Goal: Task Accomplishment & Management: Manage account settings

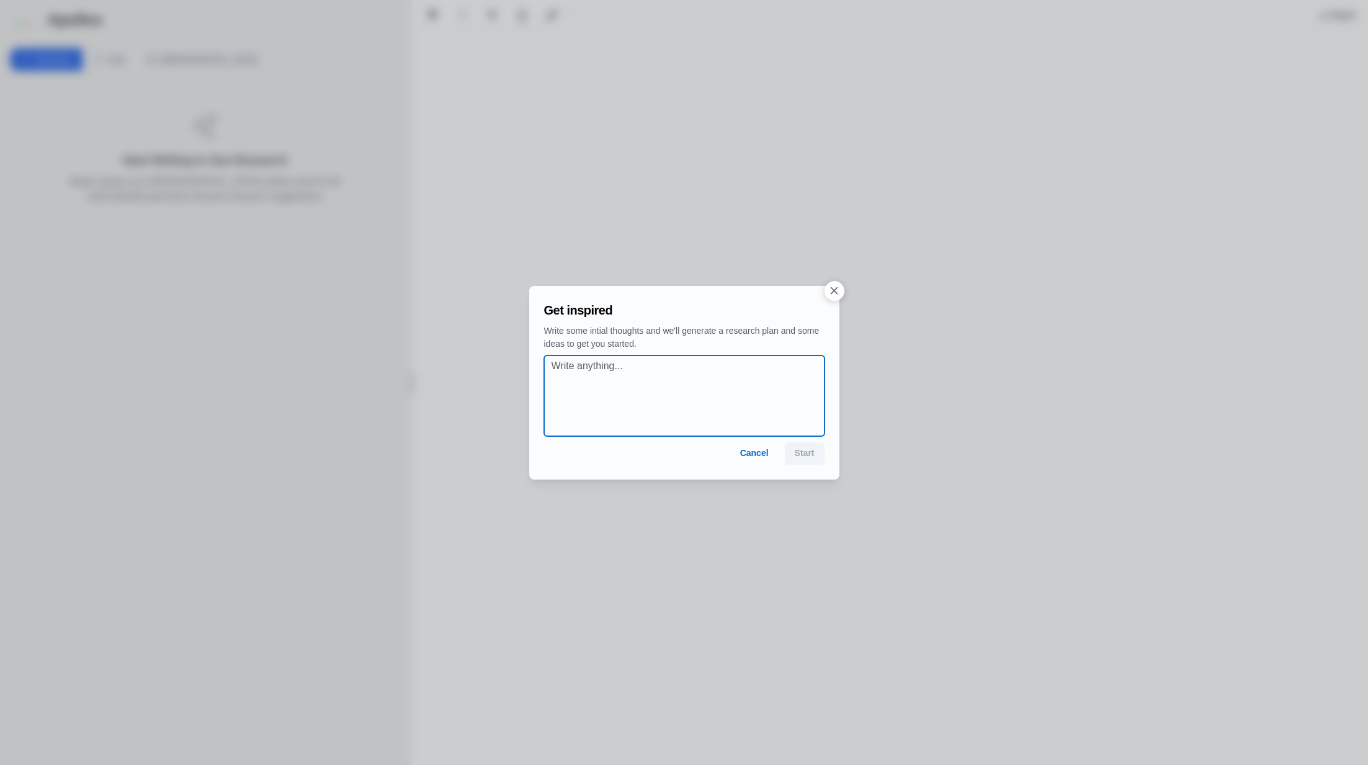
click at [634, 364] on textarea at bounding box center [687, 396] width 273 height 74
click at [830, 297] on button "button" at bounding box center [834, 291] width 20 height 20
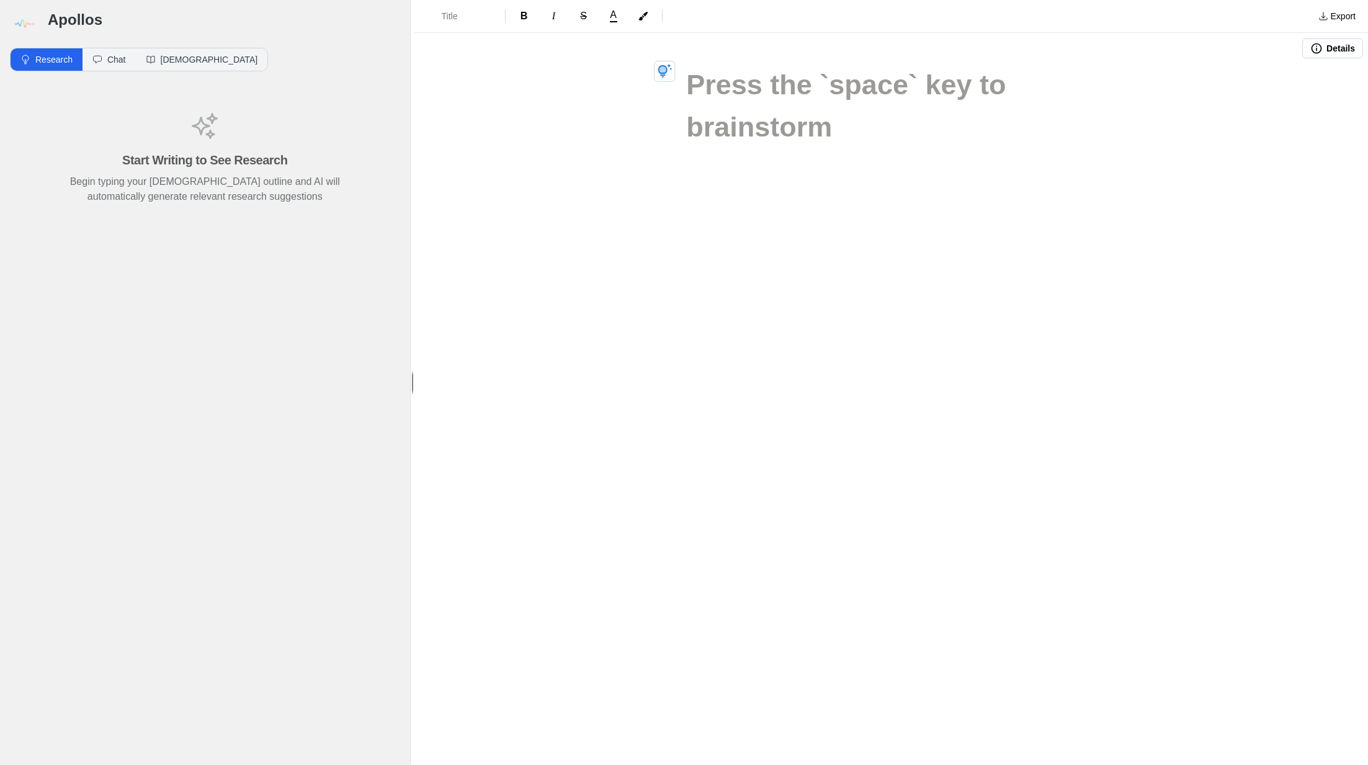
click at [27, 29] on img at bounding box center [24, 24] width 28 height 28
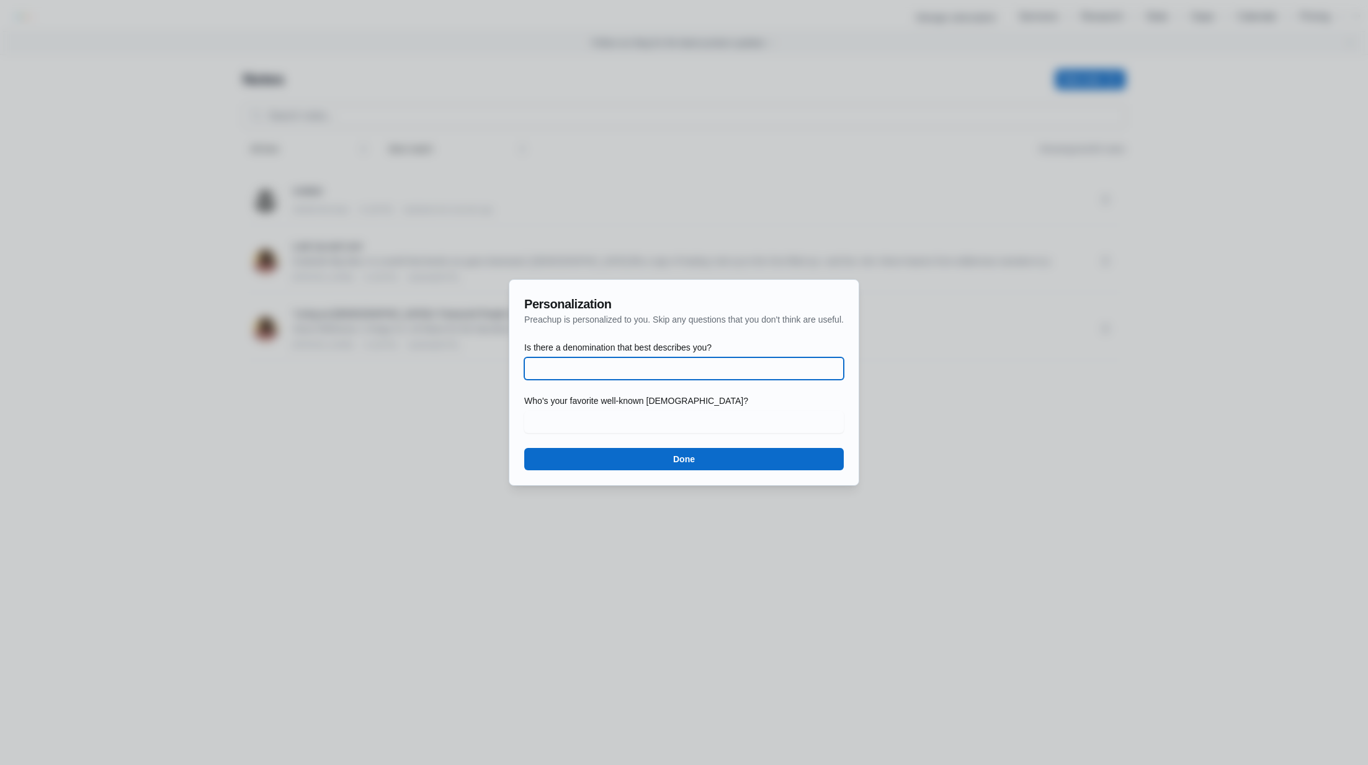
click at [663, 376] on input "Is there a denomination that best describes you?" at bounding box center [684, 368] width 305 height 22
type input "Baptist"
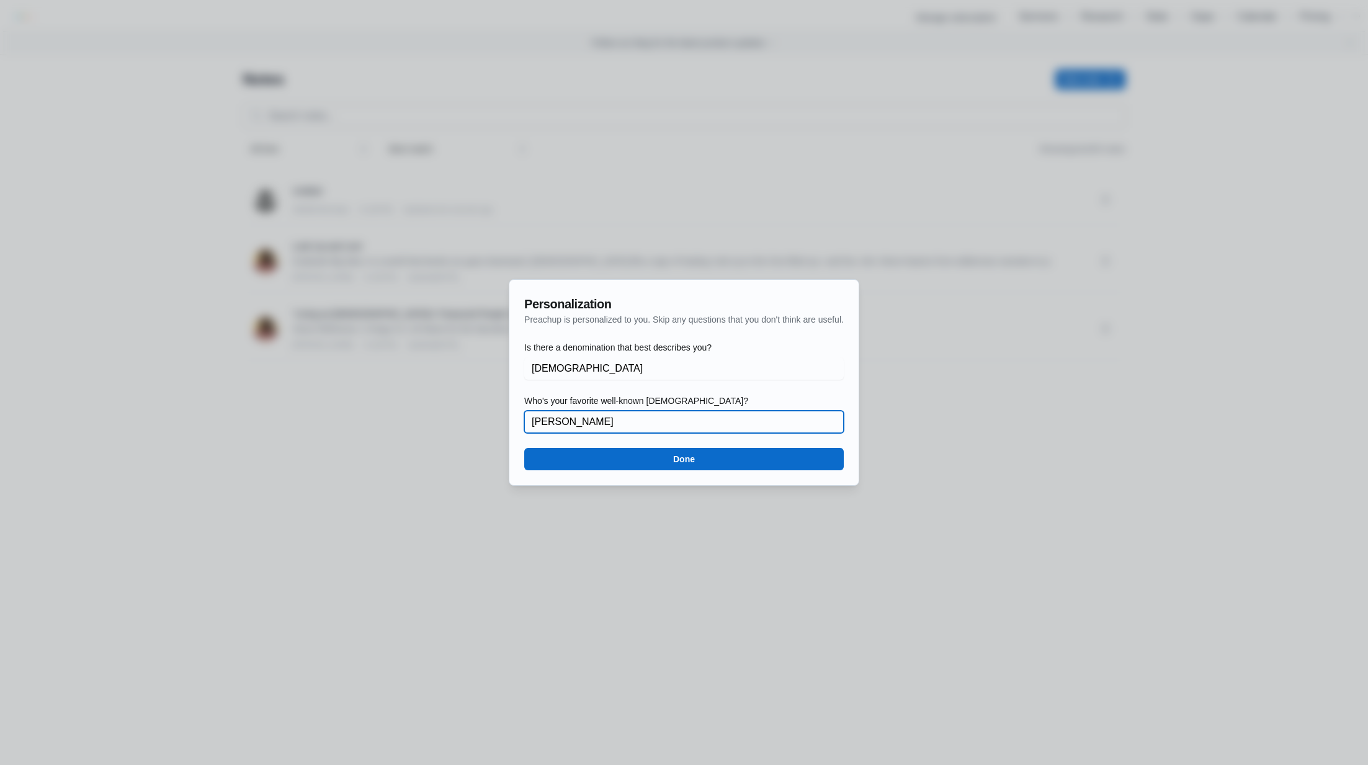
type input "Tyrone Nelson"
click at [725, 459] on button "Done" at bounding box center [683, 459] width 319 height 22
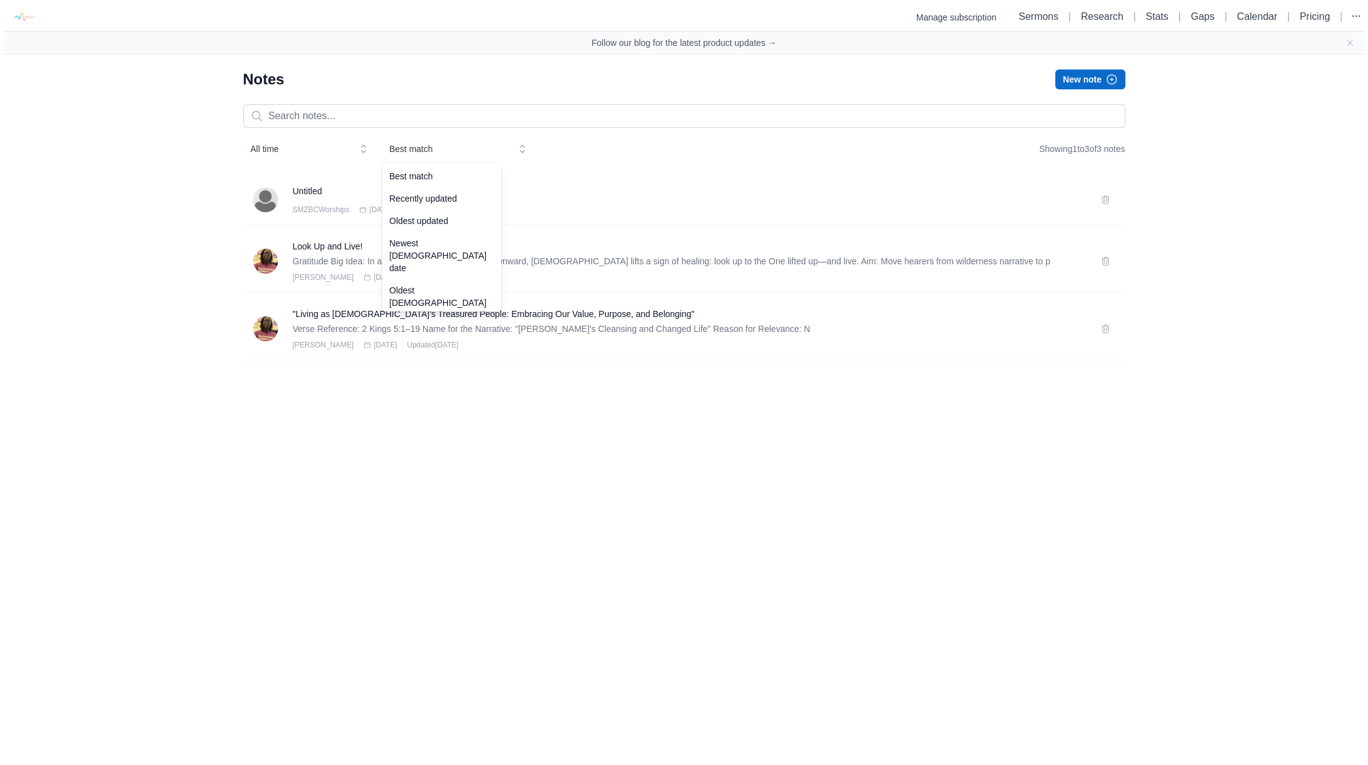
click at [414, 147] on span "Best match" at bounding box center [449, 149] width 119 height 12
drag, startPoint x: 414, startPoint y: 147, endPoint x: 285, endPoint y: 148, distance: 129.6
click at [410, 147] on span "Best match" at bounding box center [449, 149] width 119 height 12
click at [249, 148] on button "All time" at bounding box center [309, 149] width 132 height 22
click at [301, 144] on span "All time" at bounding box center [300, 149] width 99 height 12
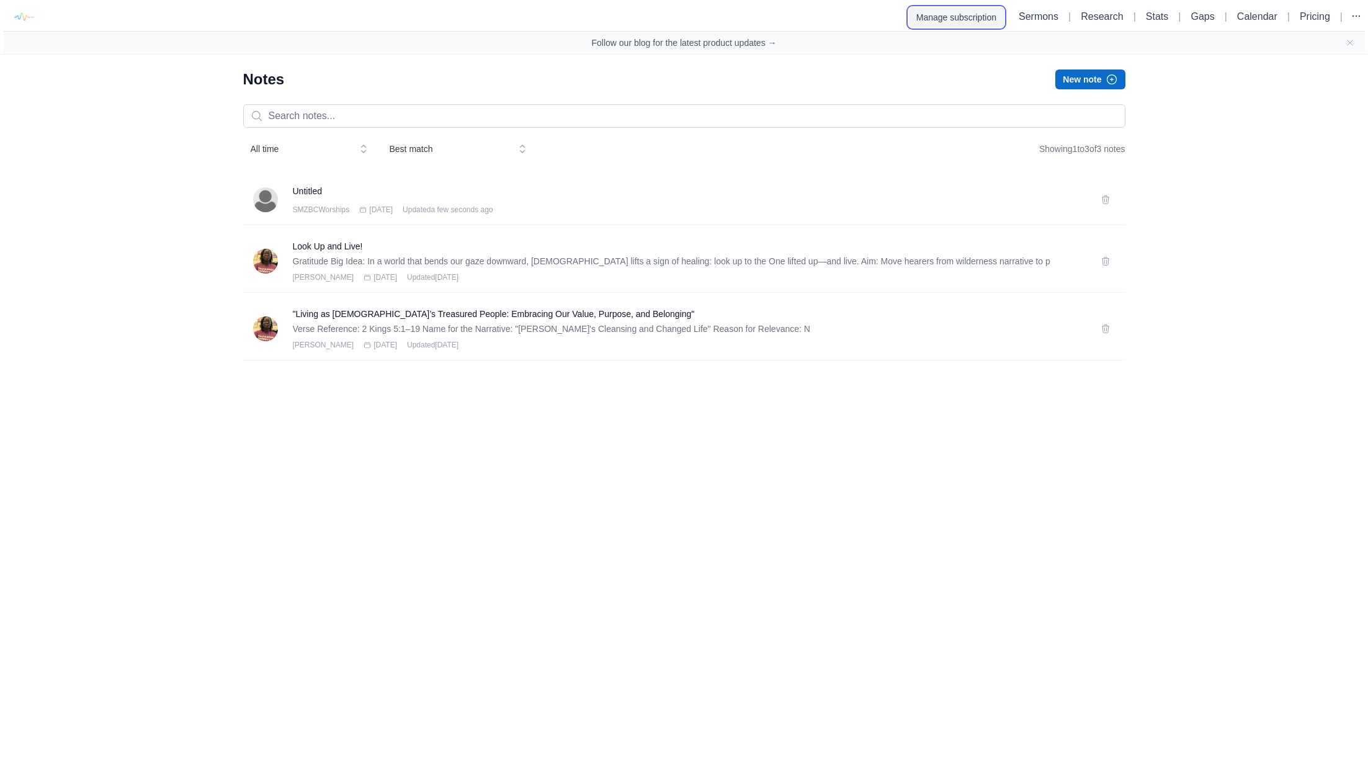
click at [953, 17] on button "Manage subscription" at bounding box center [956, 17] width 95 height 20
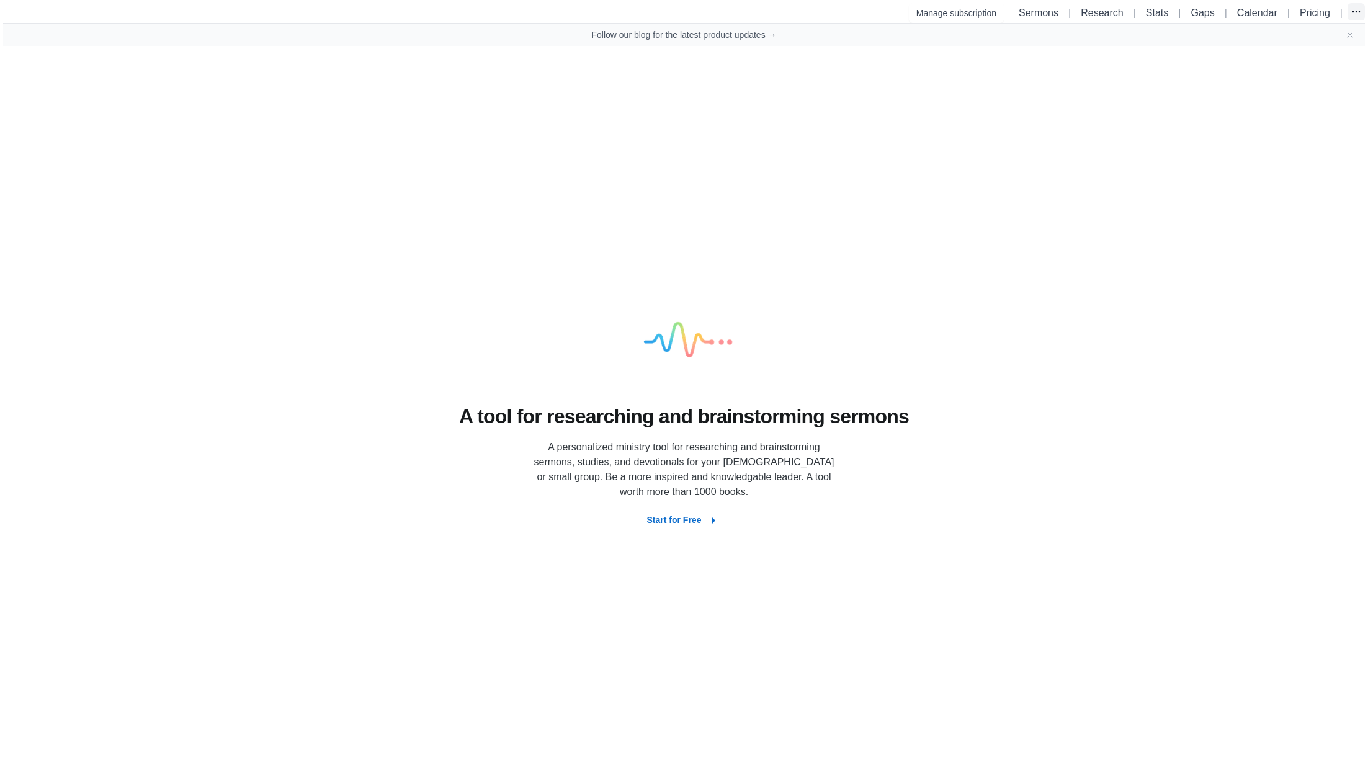
click at [1352, 9] on icon "button" at bounding box center [1356, 12] width 12 height 12
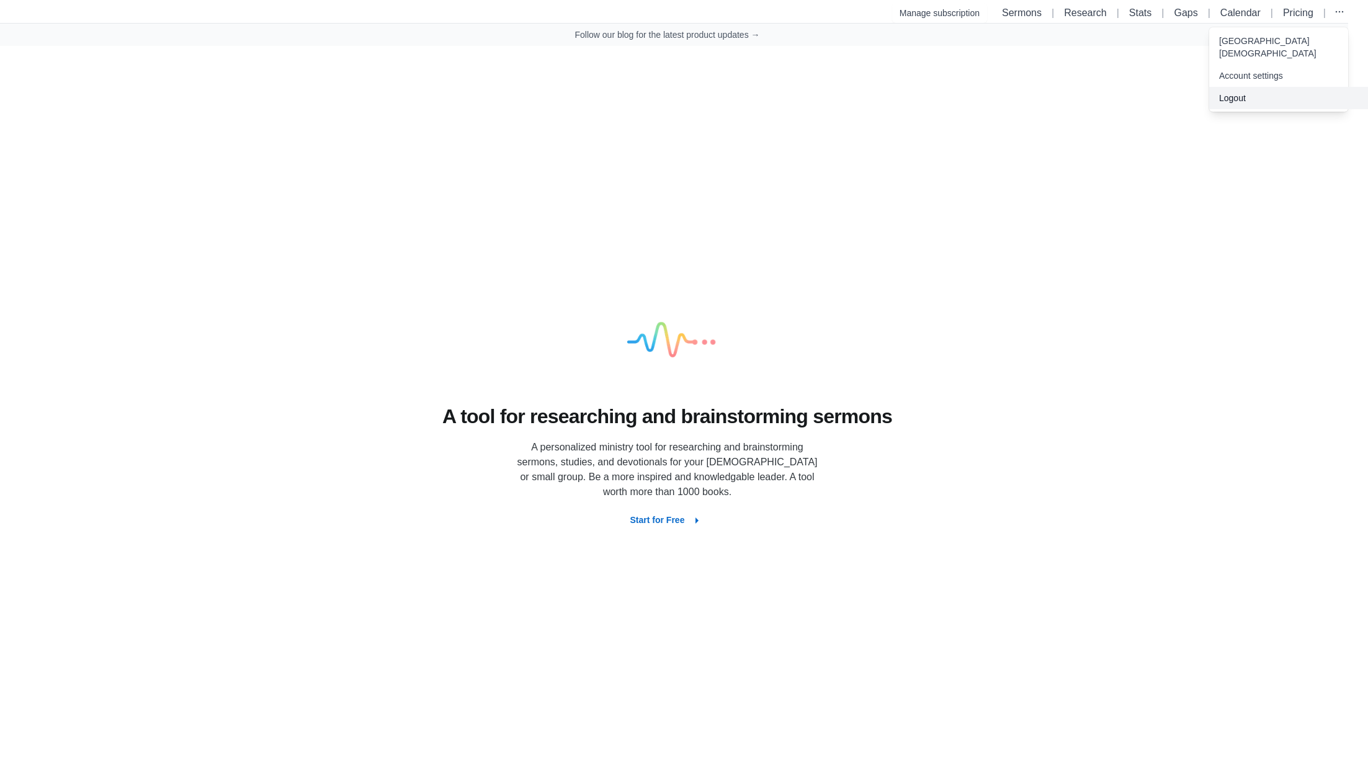
click at [1259, 99] on button "Logout" at bounding box center [1288, 98] width 159 height 22
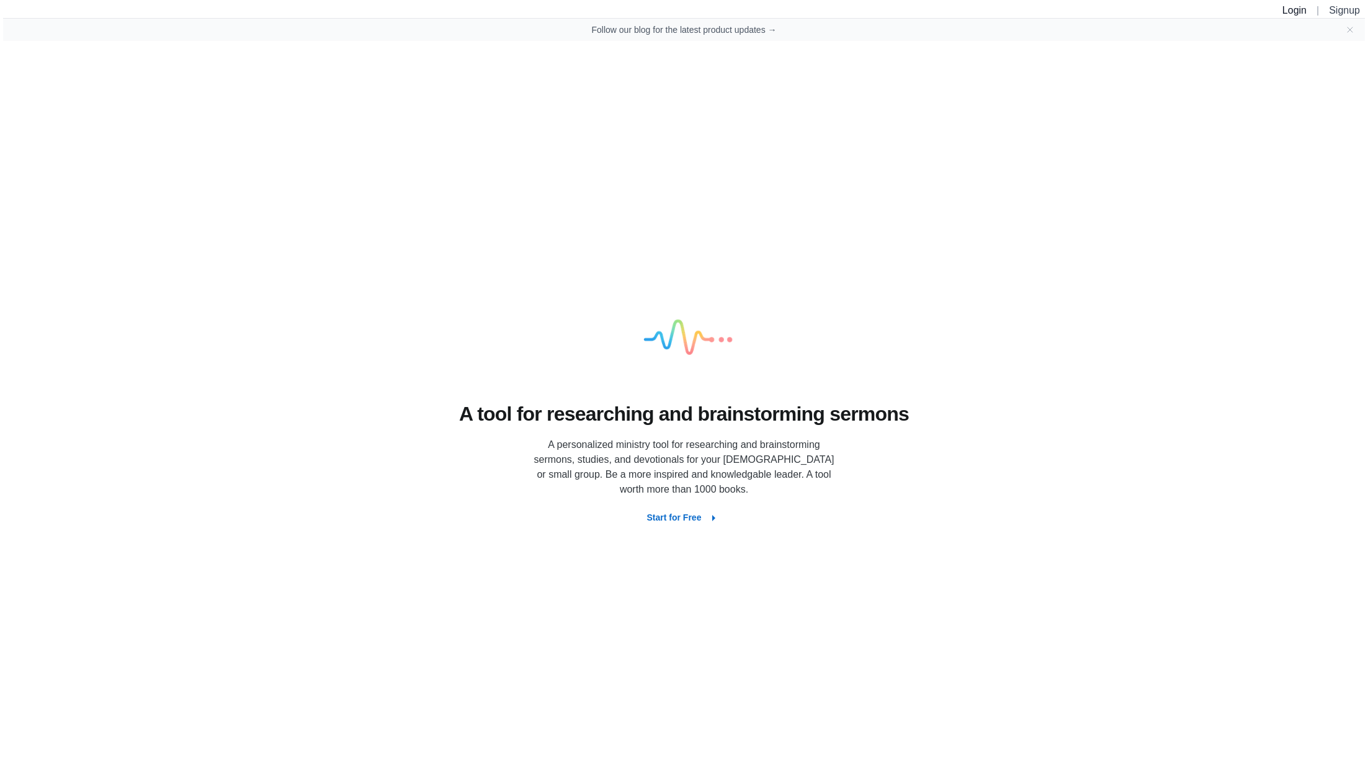
click at [1293, 12] on link "Login" at bounding box center [1294, 10] width 24 height 11
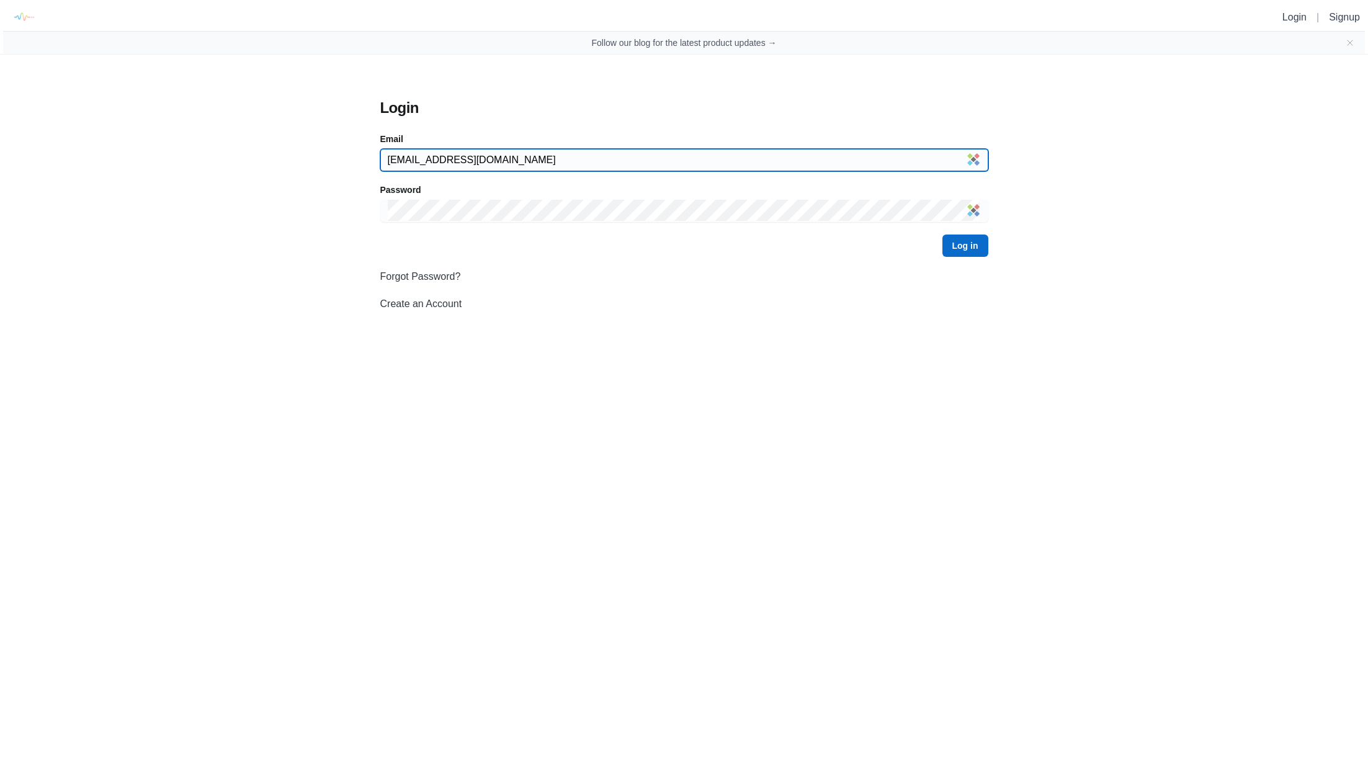
click at [612, 154] on input "[EMAIL_ADDRESS][DOMAIN_NAME]" at bounding box center [684, 160] width 593 height 22
type input "[EMAIL_ADDRESS][DOMAIN_NAME]"
